Goal: Task Accomplishment & Management: Use online tool/utility

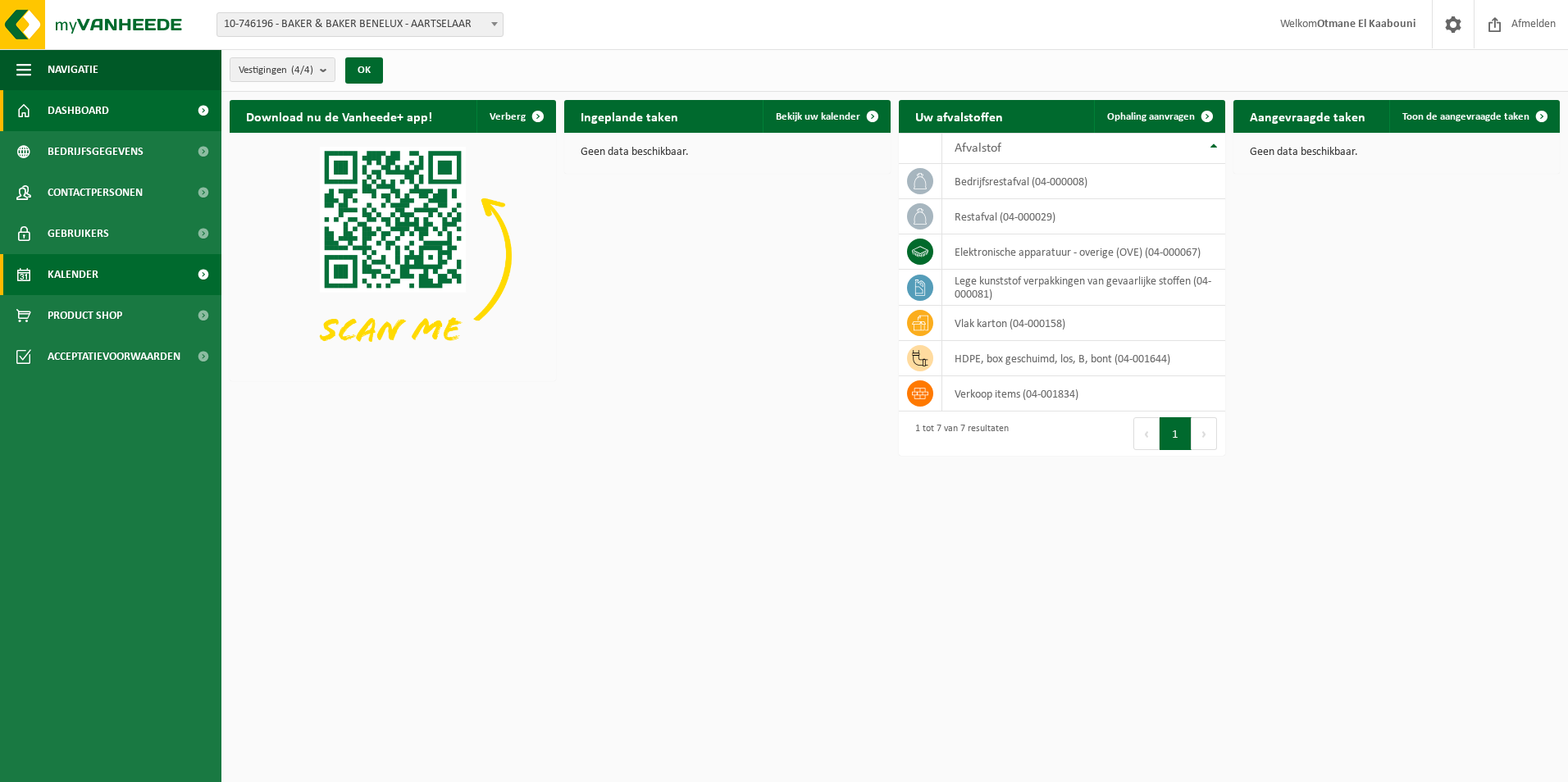
click at [79, 274] on span "Kalender" at bounding box center [73, 275] width 50 height 41
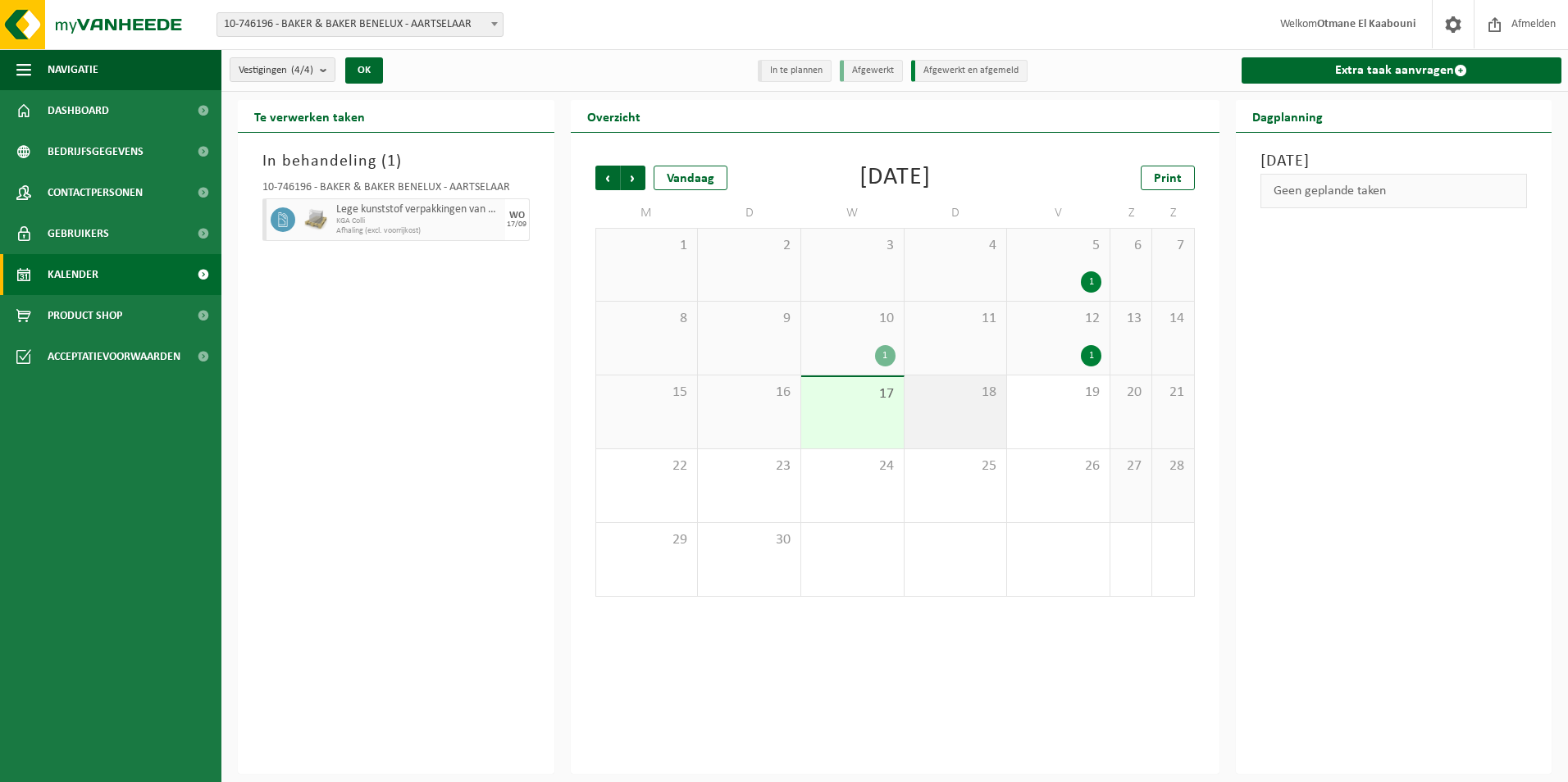
click at [976, 419] on div "18" at bounding box center [956, 412] width 103 height 73
click at [975, 411] on div "18" at bounding box center [956, 412] width 103 height 73
drag, startPoint x: 972, startPoint y: 415, endPoint x: 958, endPoint y: 410, distance: 14.9
click at [958, 410] on div "18" at bounding box center [956, 412] width 103 height 73
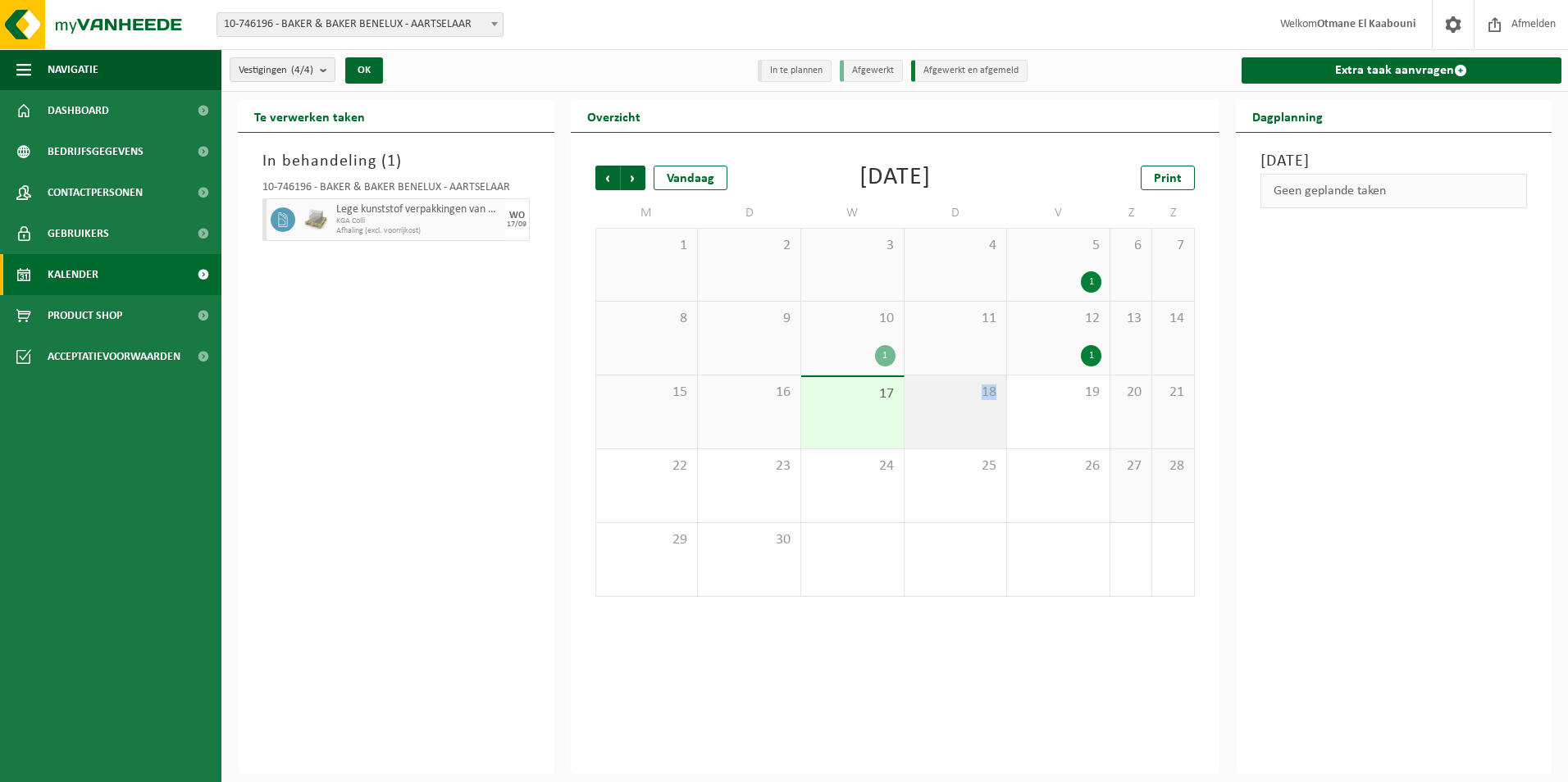
click at [958, 410] on div "18" at bounding box center [956, 412] width 103 height 73
click at [788, 65] on li "In te plannen" at bounding box center [794, 71] width 74 height 22
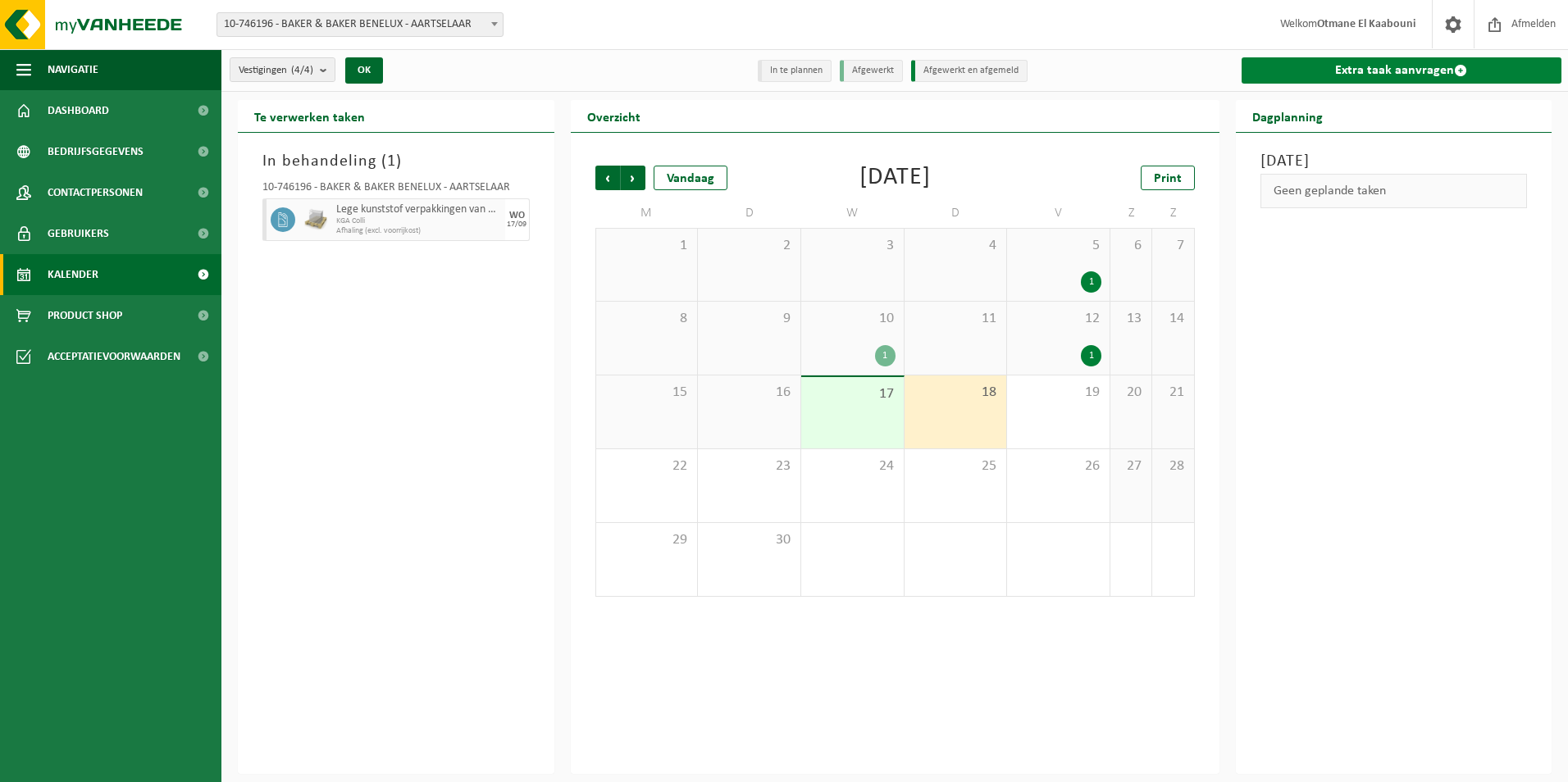
click at [1388, 77] on link "Extra taak aanvragen" at bounding box center [1402, 70] width 321 height 26
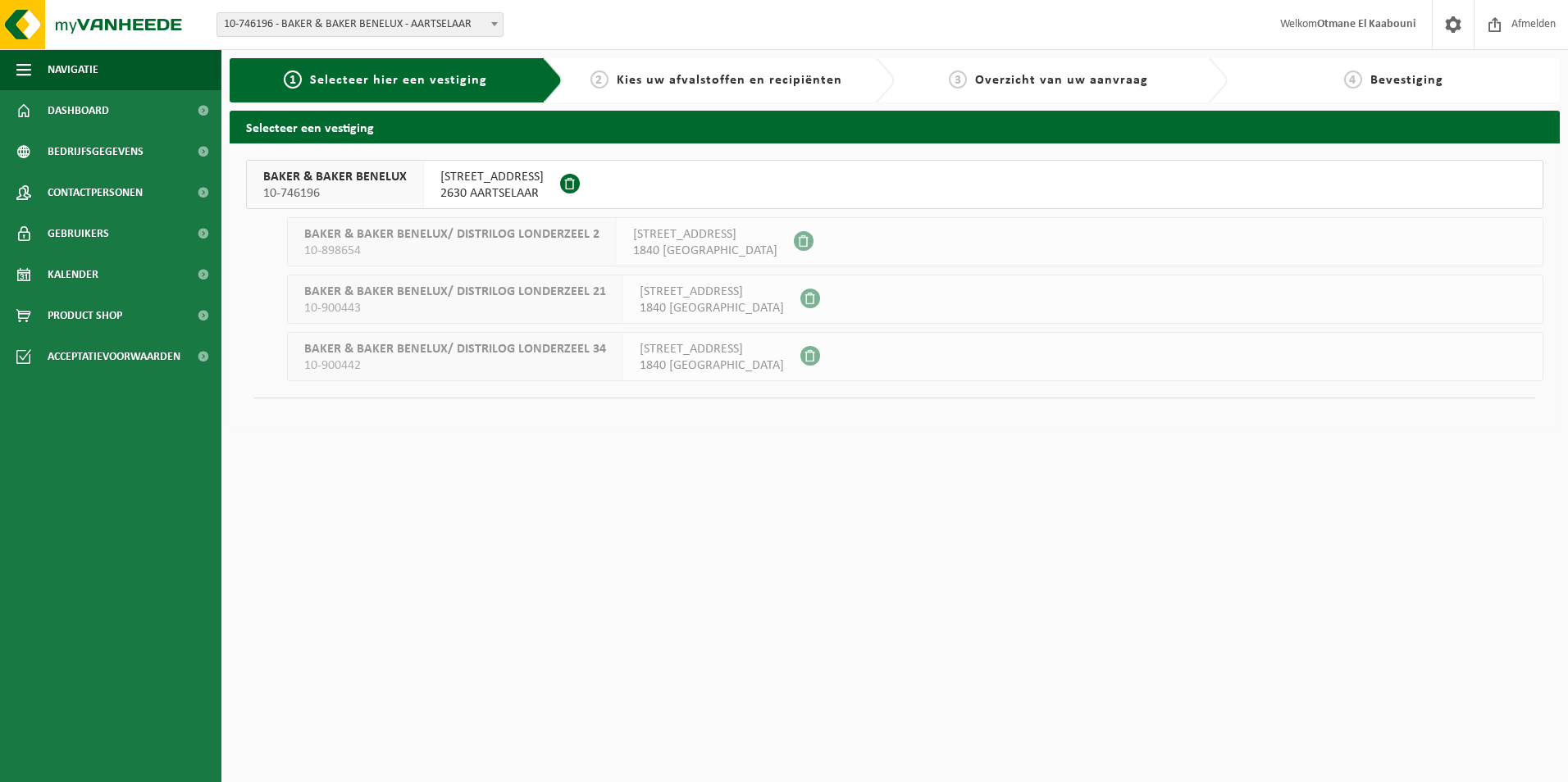
click at [478, 179] on span "BOOMSESTEENWEG 32" at bounding box center [492, 178] width 104 height 17
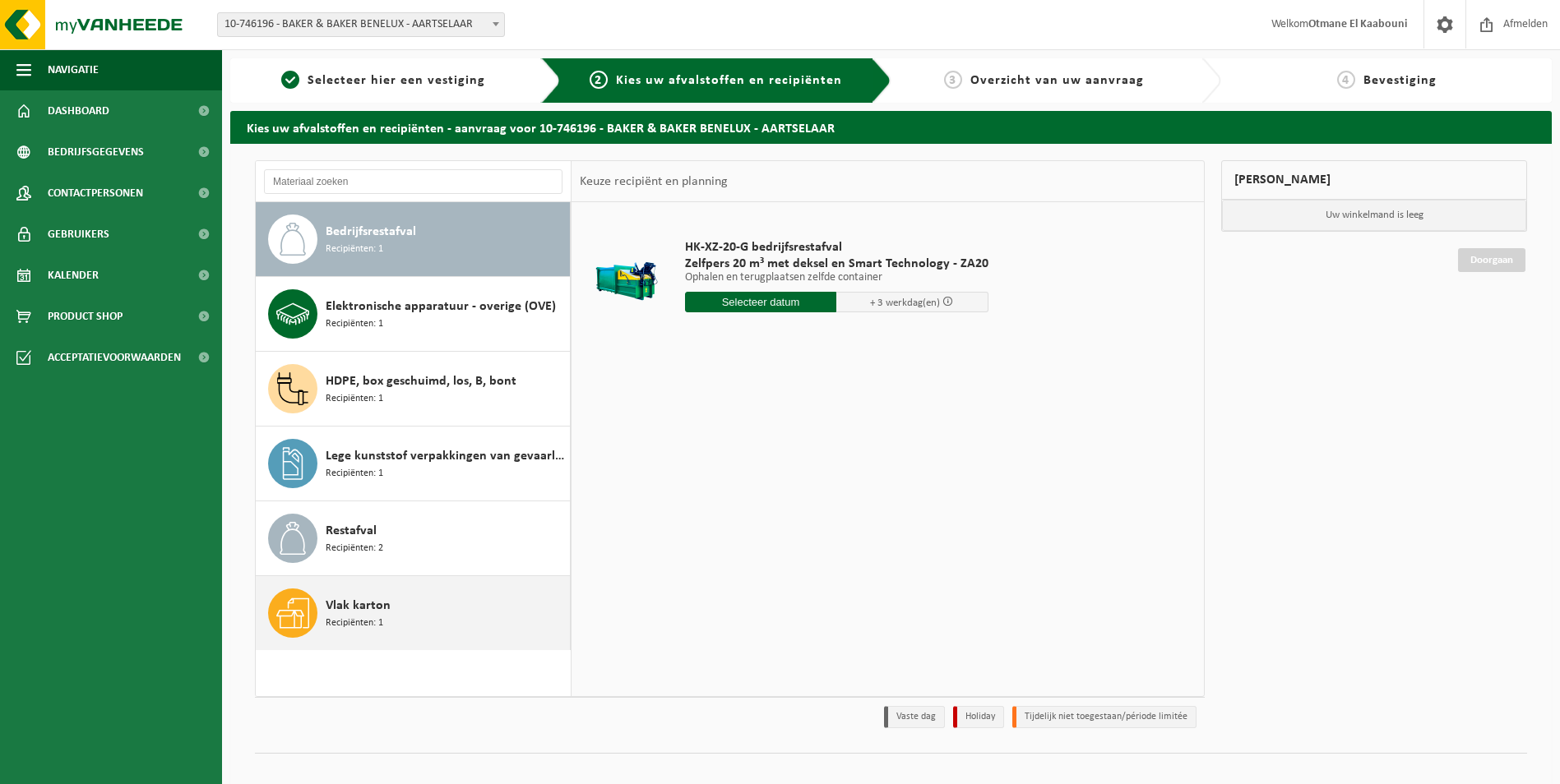
click at [376, 614] on span "Vlak karton" at bounding box center [358, 605] width 65 height 20
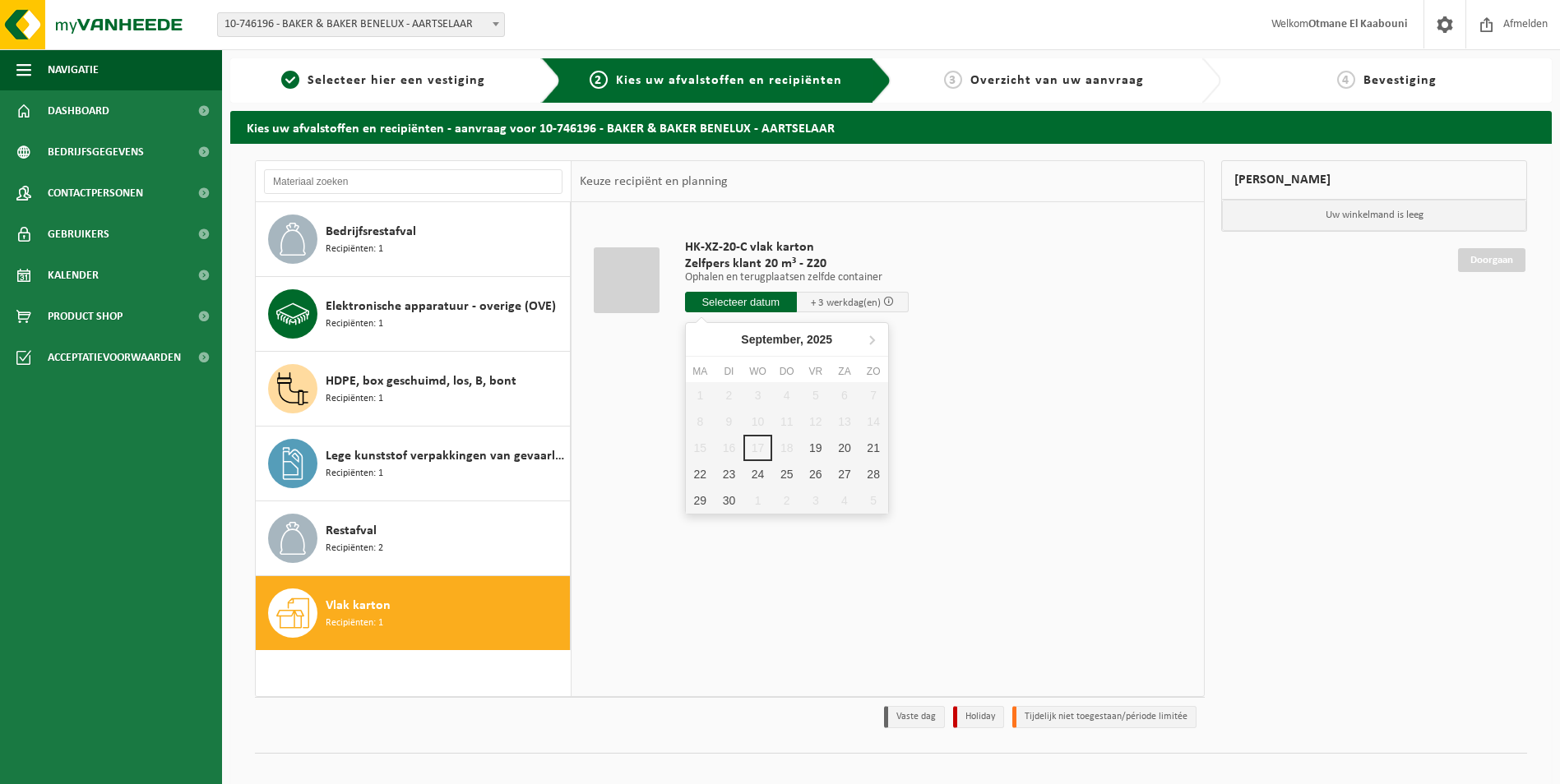
click at [731, 299] on input "text" at bounding box center [740, 303] width 111 height 21
click at [754, 440] on div "1 2 3 4 5 6 7 8 9 10 11 12 13 14 15 16 17 18 19 20 21 22 23 24 25 26 27 28 29 3…" at bounding box center [787, 448] width 202 height 131
click at [813, 442] on div "19" at bounding box center [815, 448] width 29 height 26
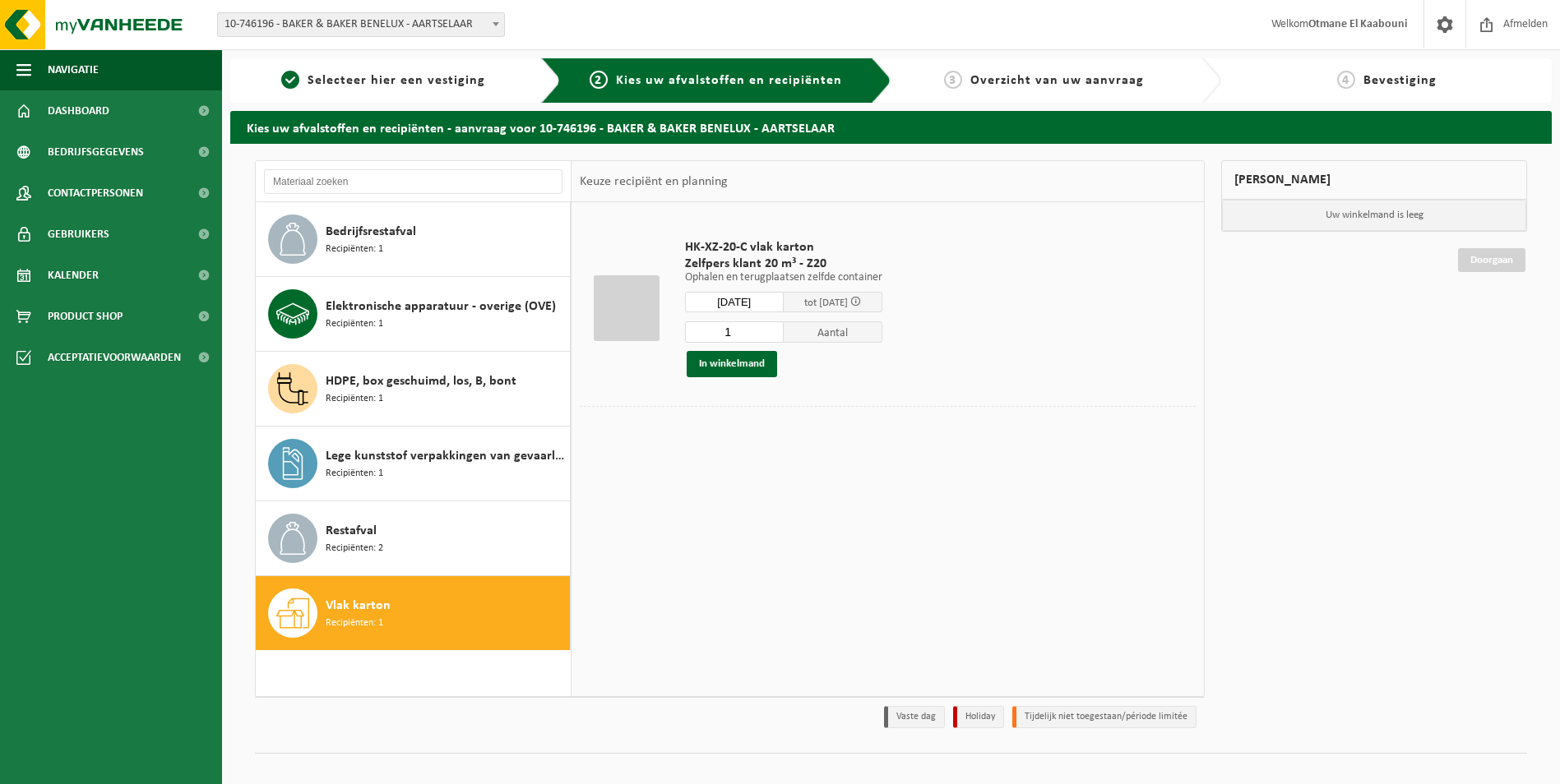
type input "Van 2025-09-19"
